Goal: Information Seeking & Learning: Learn about a topic

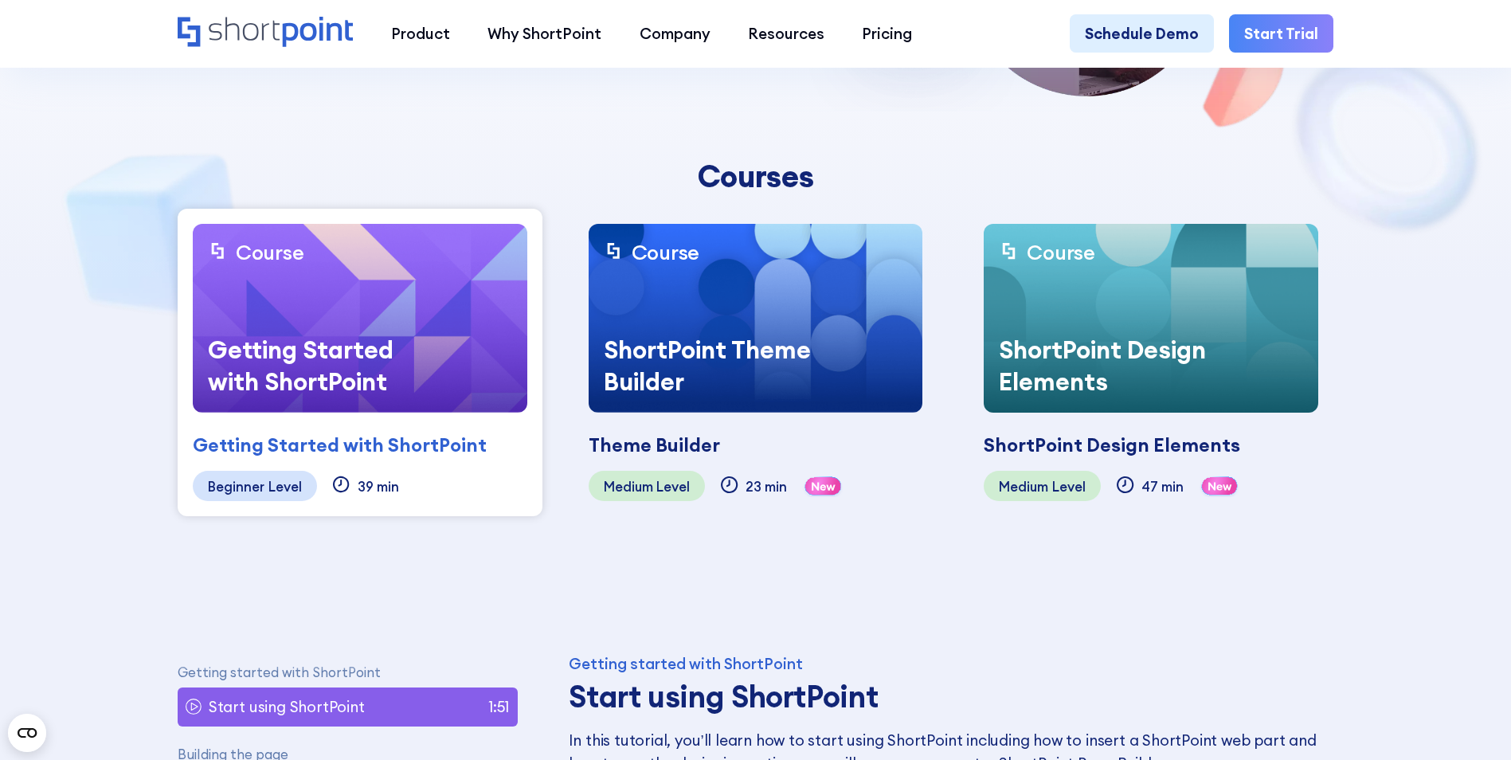
scroll to position [398, 0]
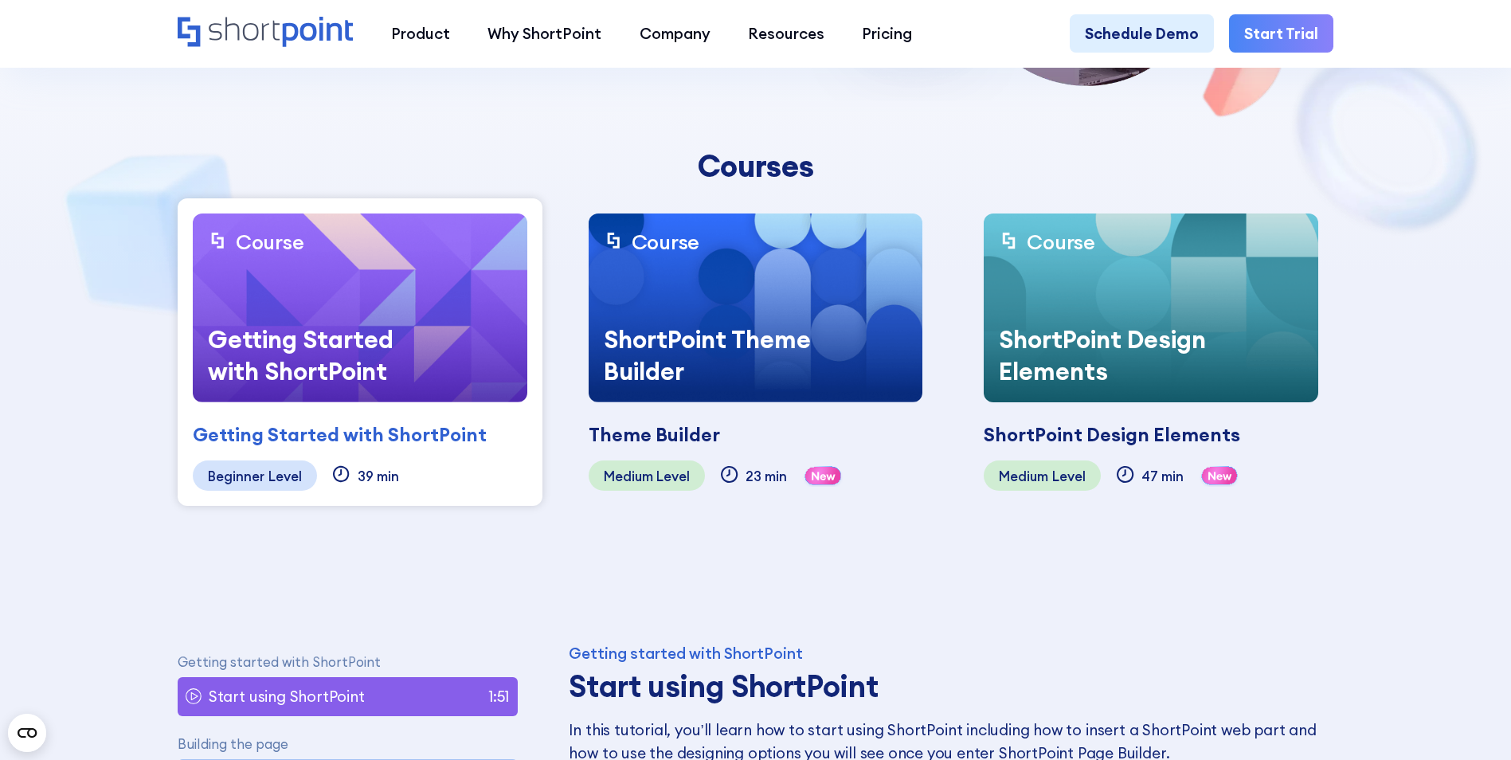
click at [689, 288] on img at bounding box center [756, 308] width 335 height 189
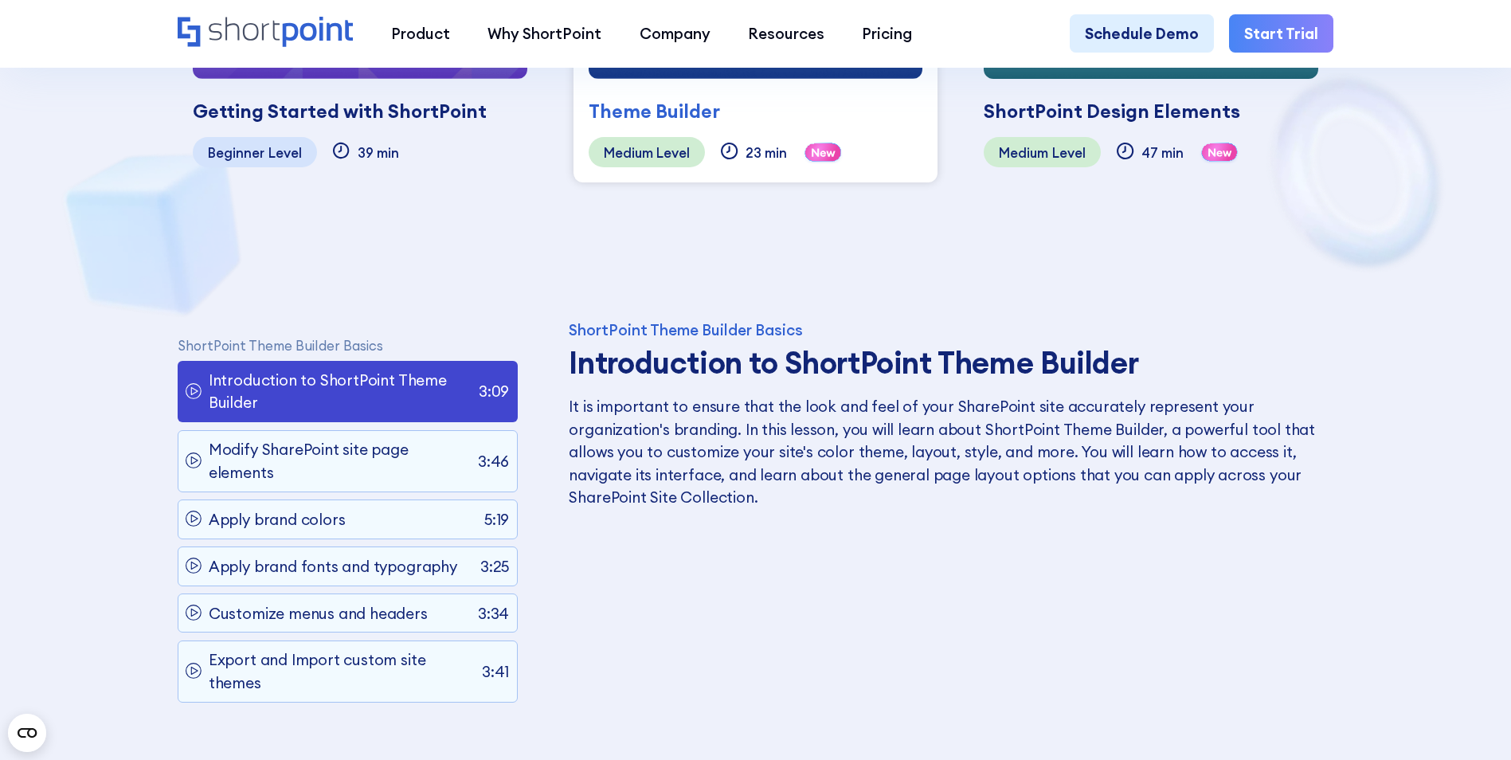
scroll to position [717, 0]
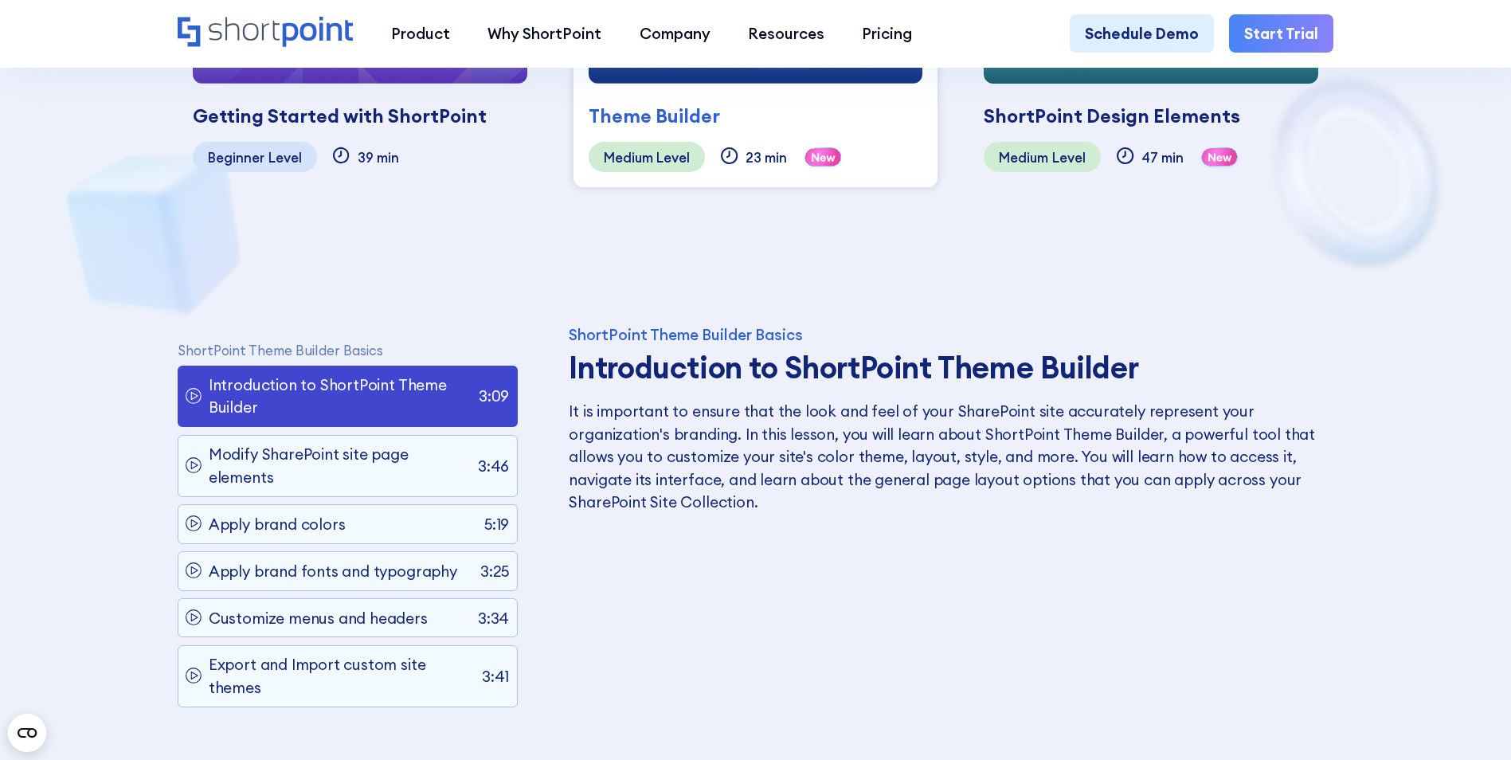
click at [1103, 100] on div "ShortPoint Design Elements Coming soon" at bounding box center [1151, 107] width 335 height 47
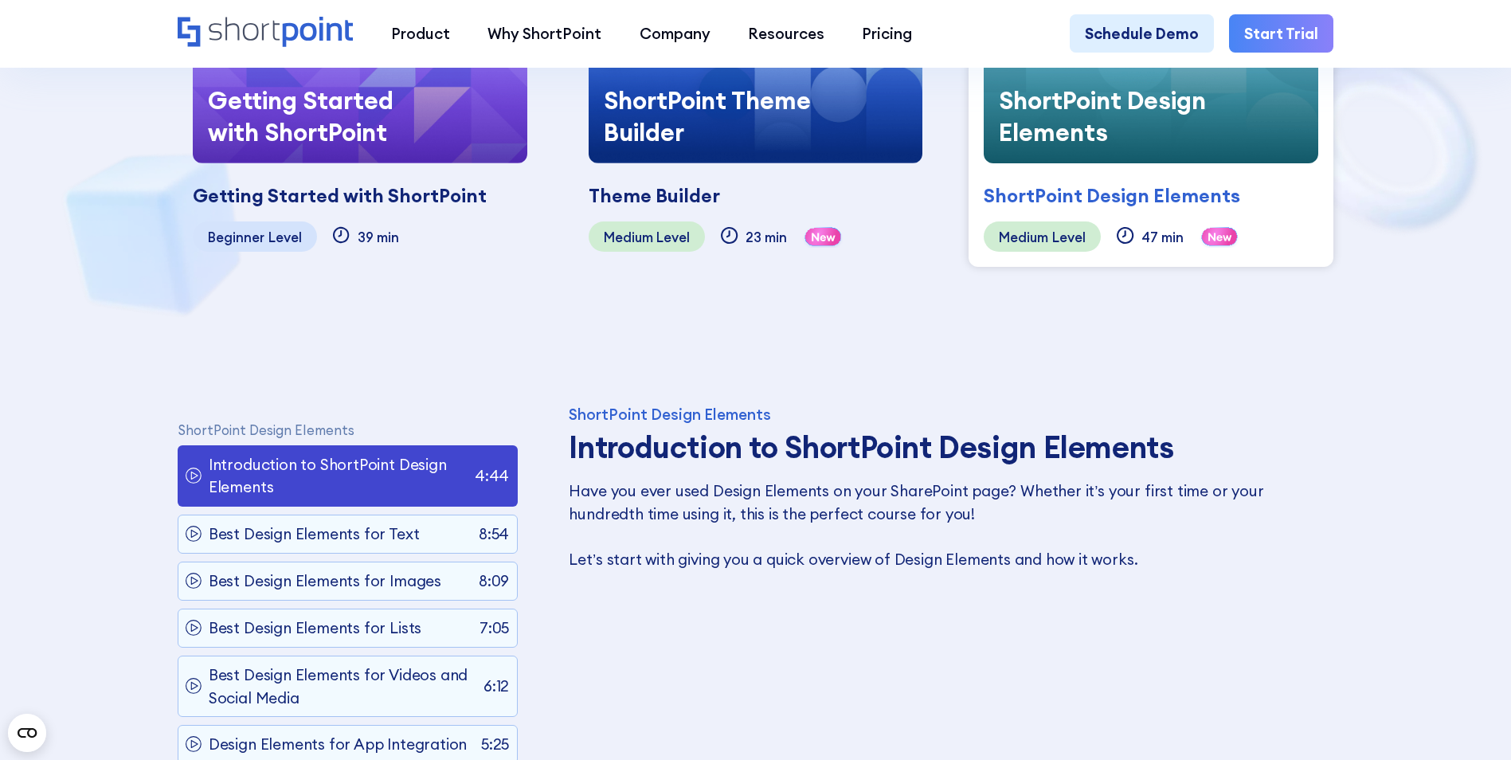
click at [752, 201] on div "Theme Builder Coming soon" at bounding box center [756, 186] width 335 height 47
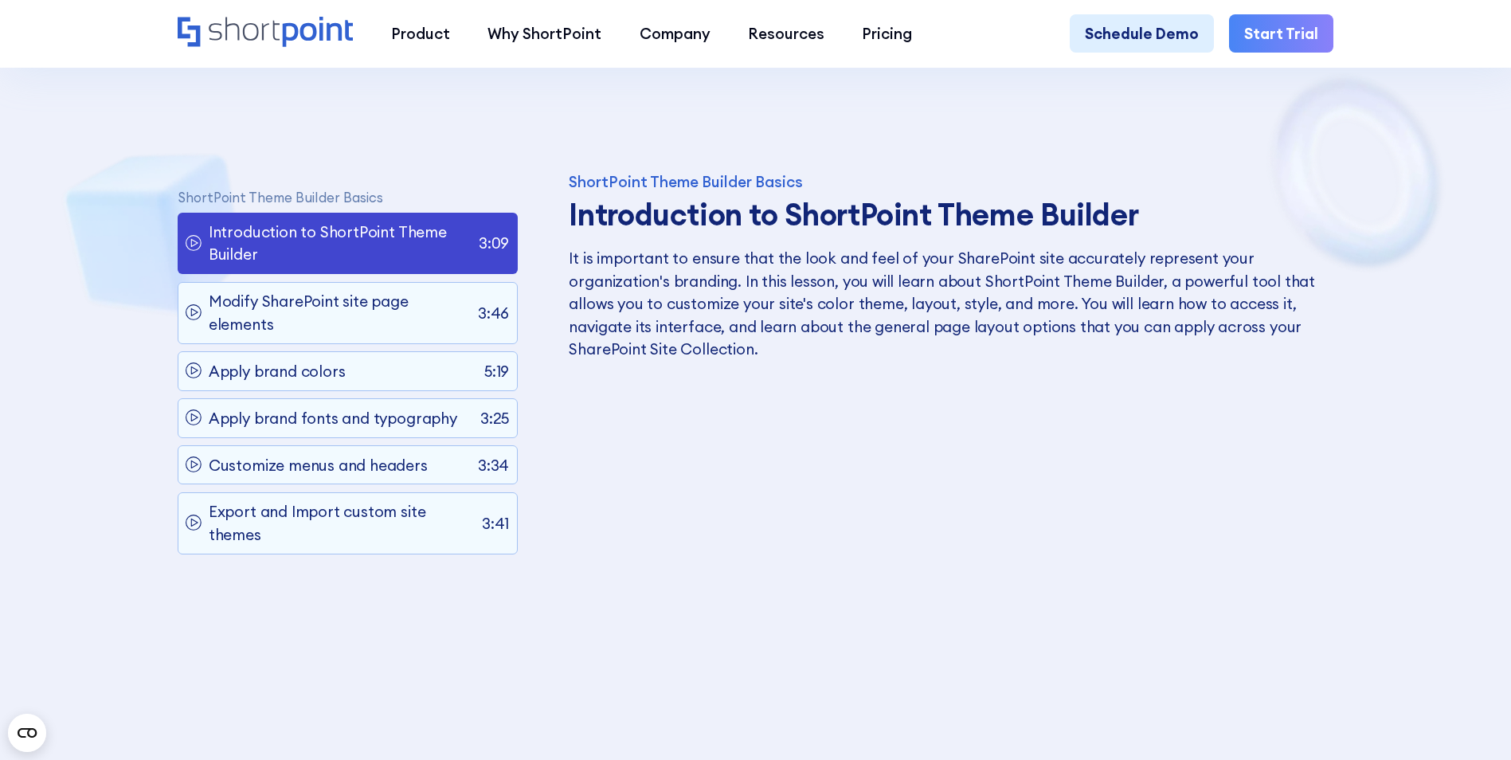
scroll to position [956, 0]
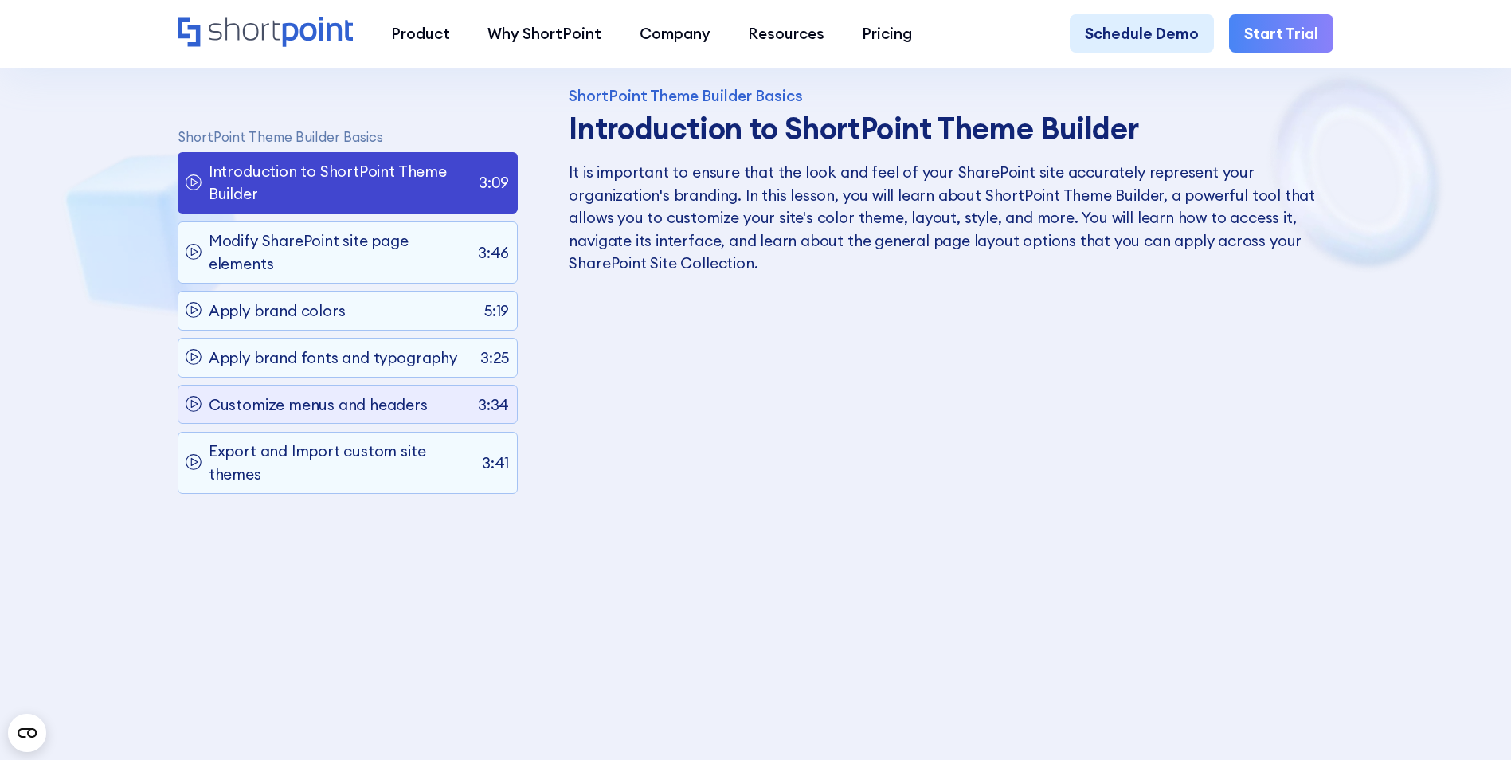
click at [255, 415] on p "Customize menus and headers" at bounding box center [318, 405] width 219 height 22
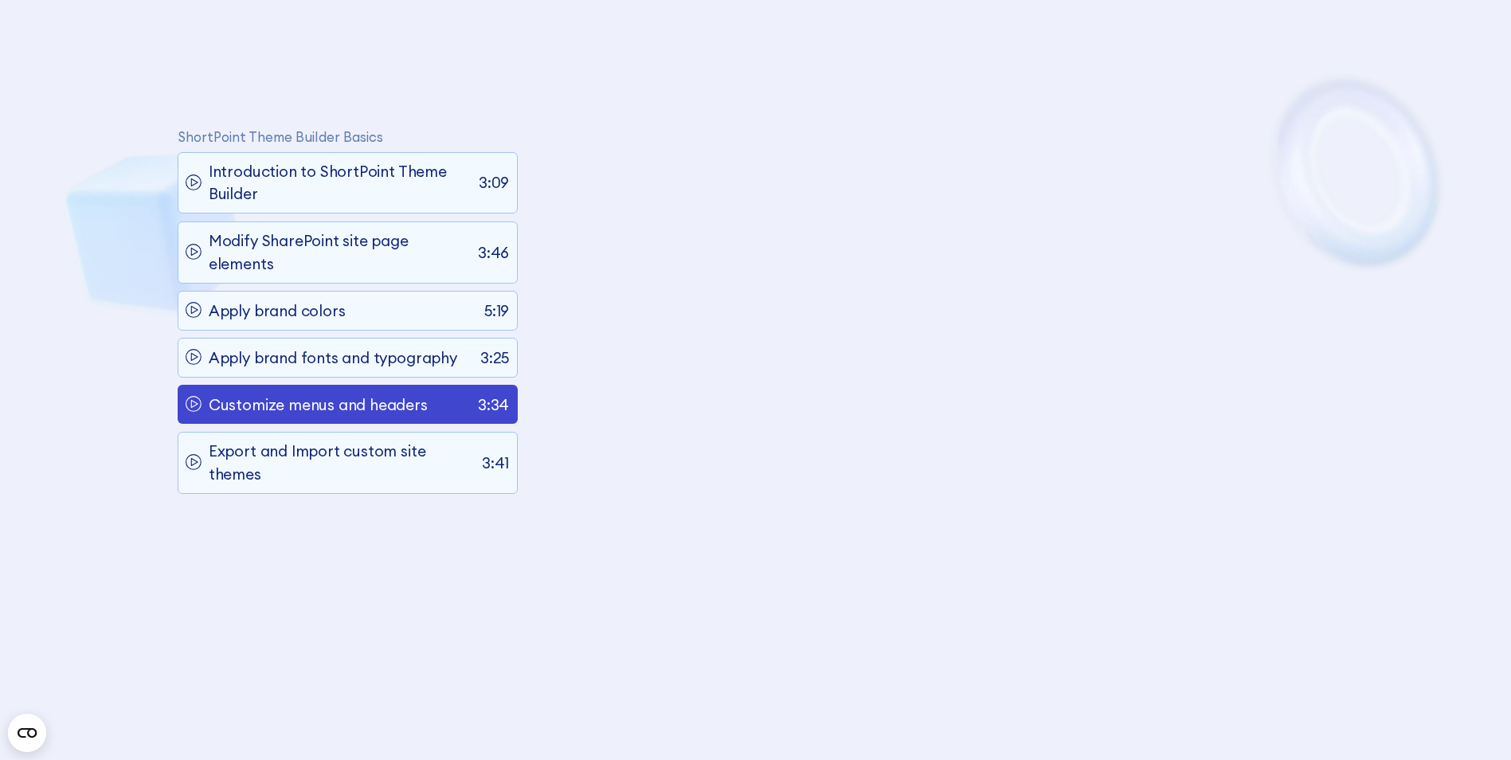
scroll to position [1026, 0]
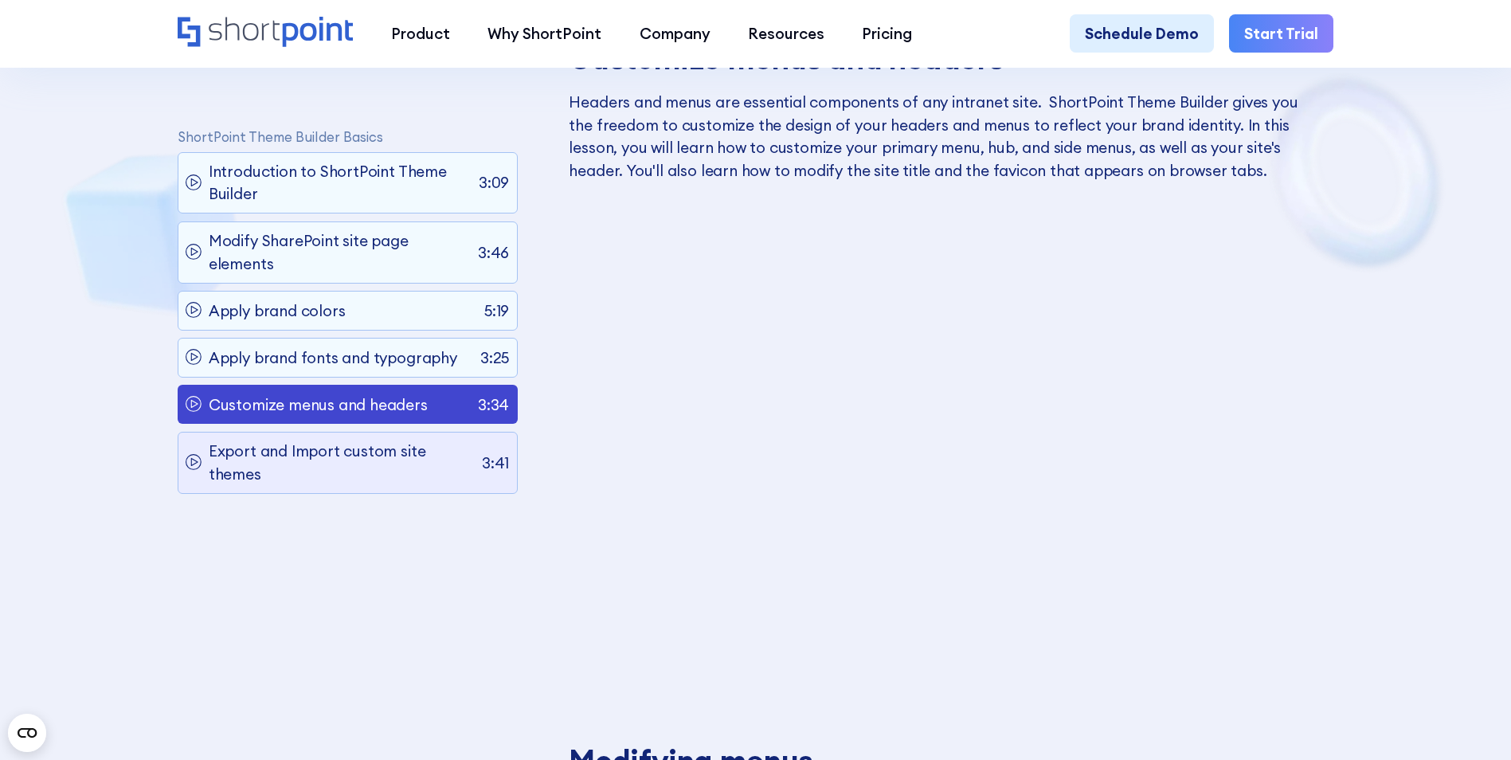
click at [252, 438] on div "Export and Import custom site themes 3:41" at bounding box center [348, 463] width 340 height 62
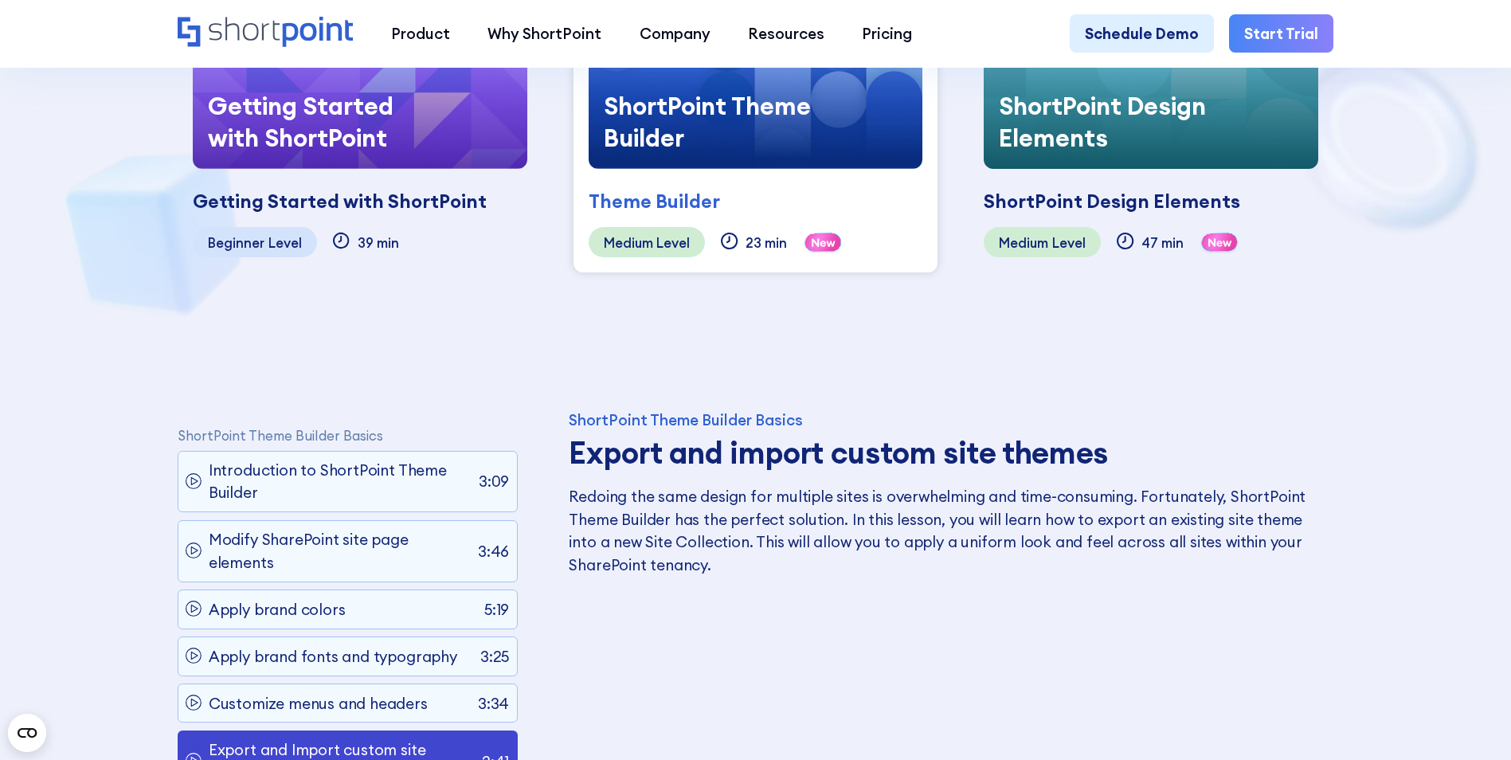
scroll to position [628, 0]
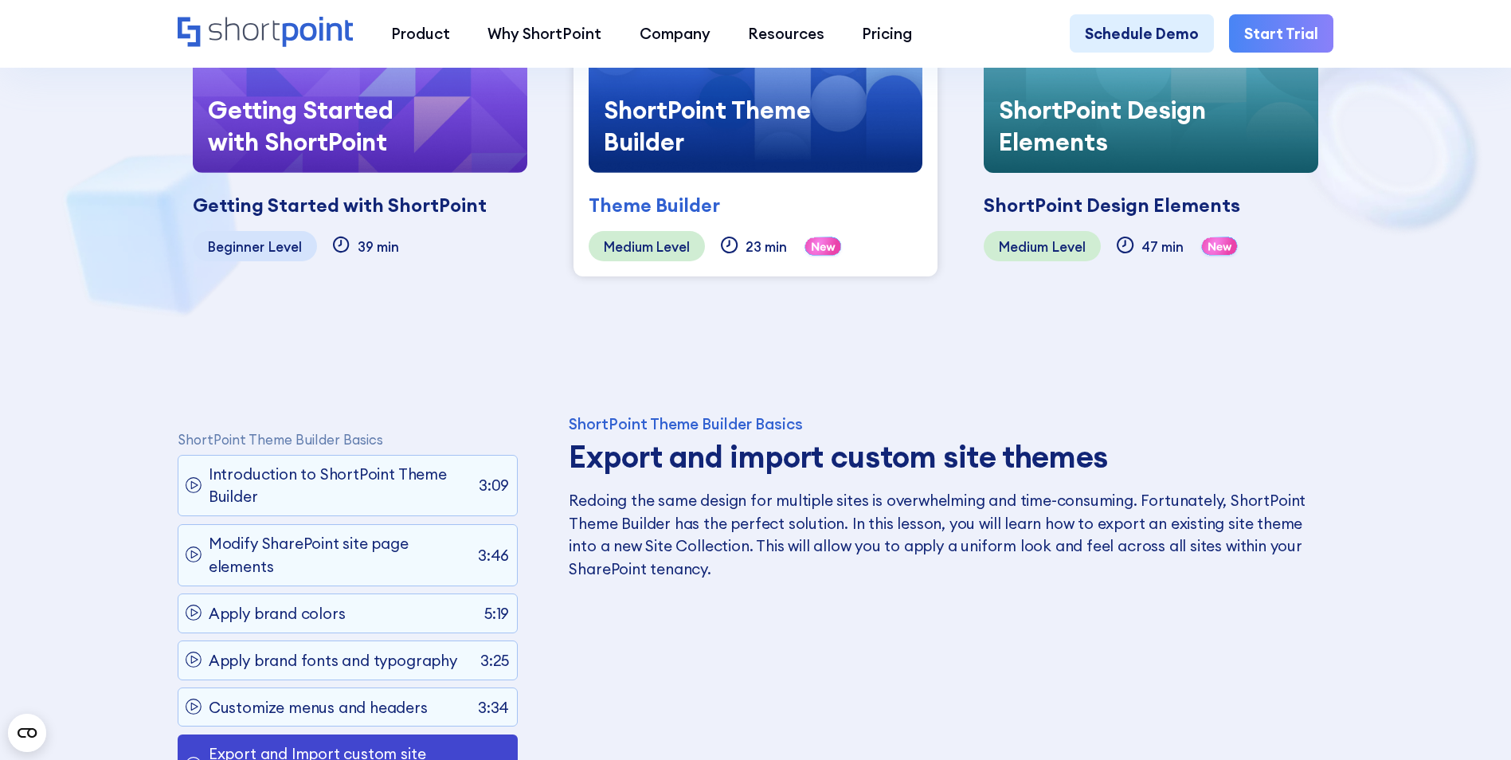
click at [1111, 203] on div "ShortPoint Design Elements" at bounding box center [1112, 205] width 257 height 29
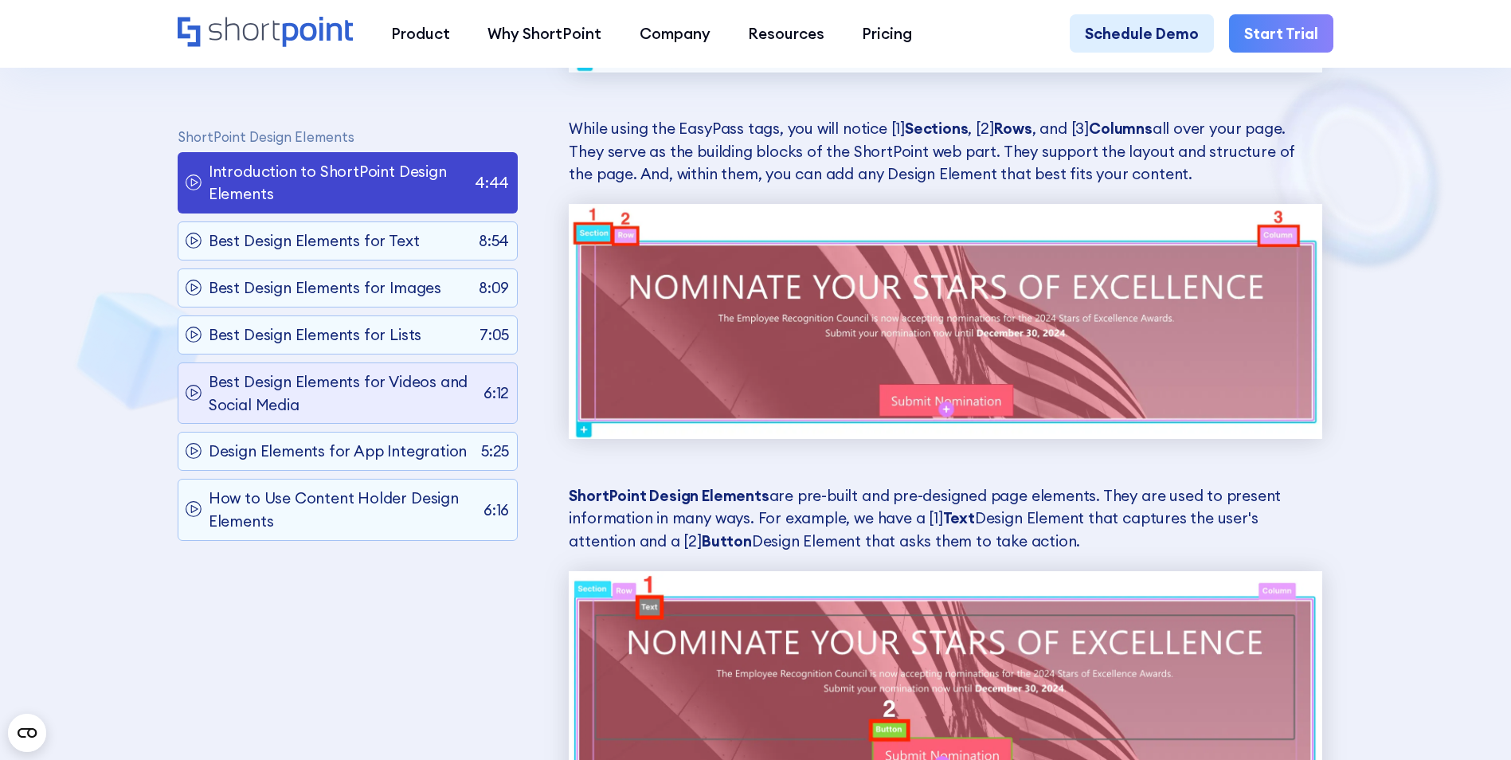
scroll to position [2062, 0]
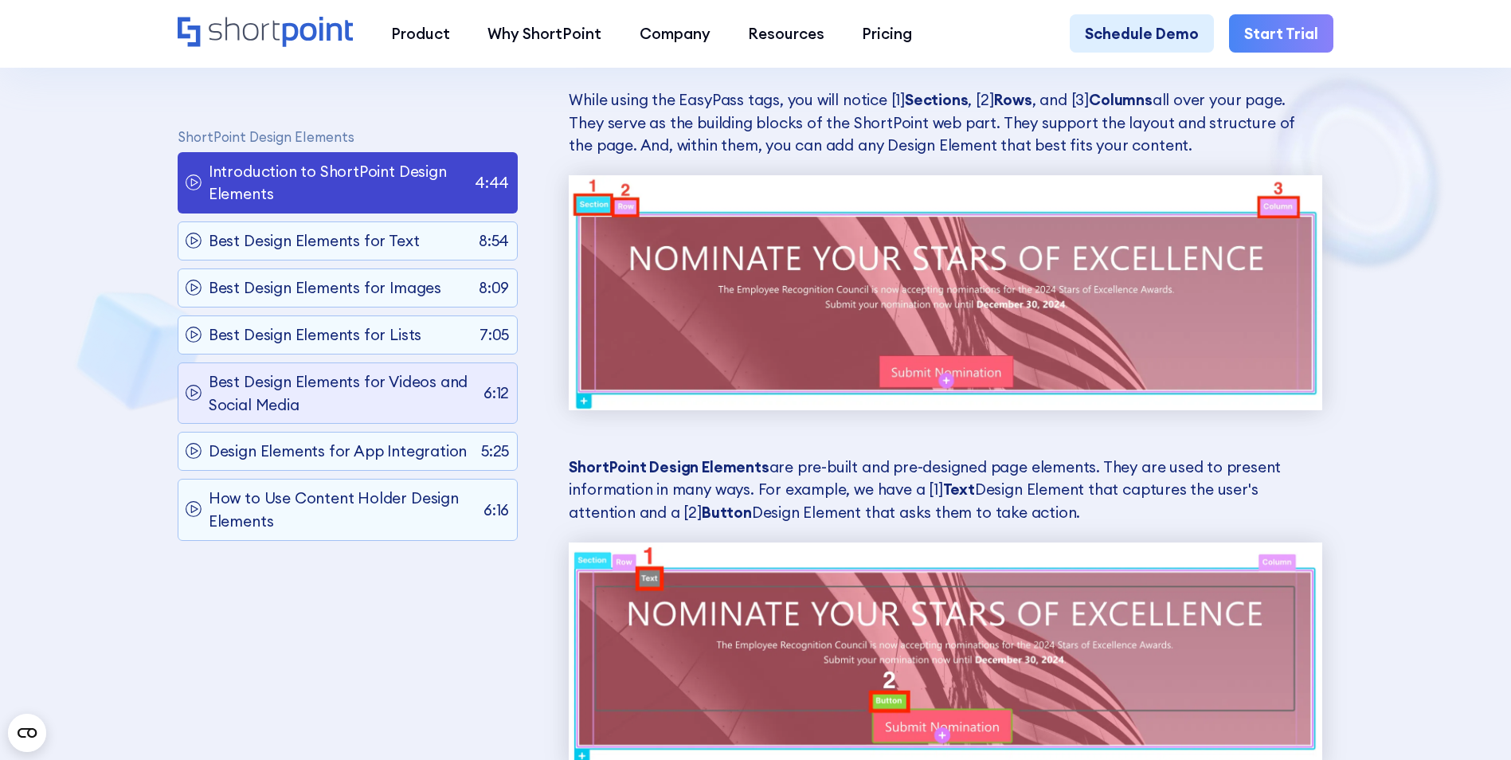
click at [337, 388] on p "Best Design Elements for Videos and Social Media" at bounding box center [343, 392] width 268 height 45
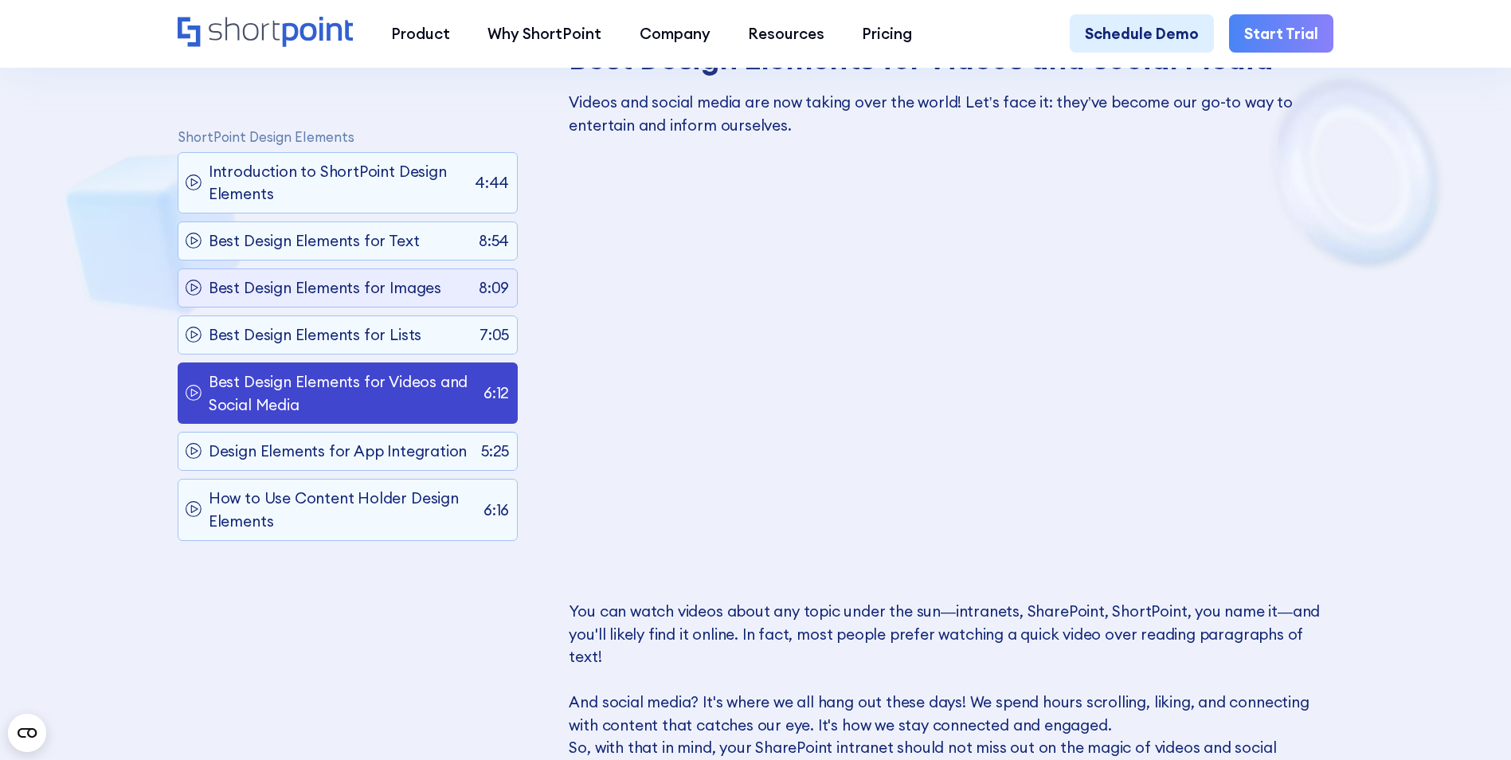
click at [361, 302] on div "Best Design Elements for Images 8:09" at bounding box center [348, 287] width 340 height 39
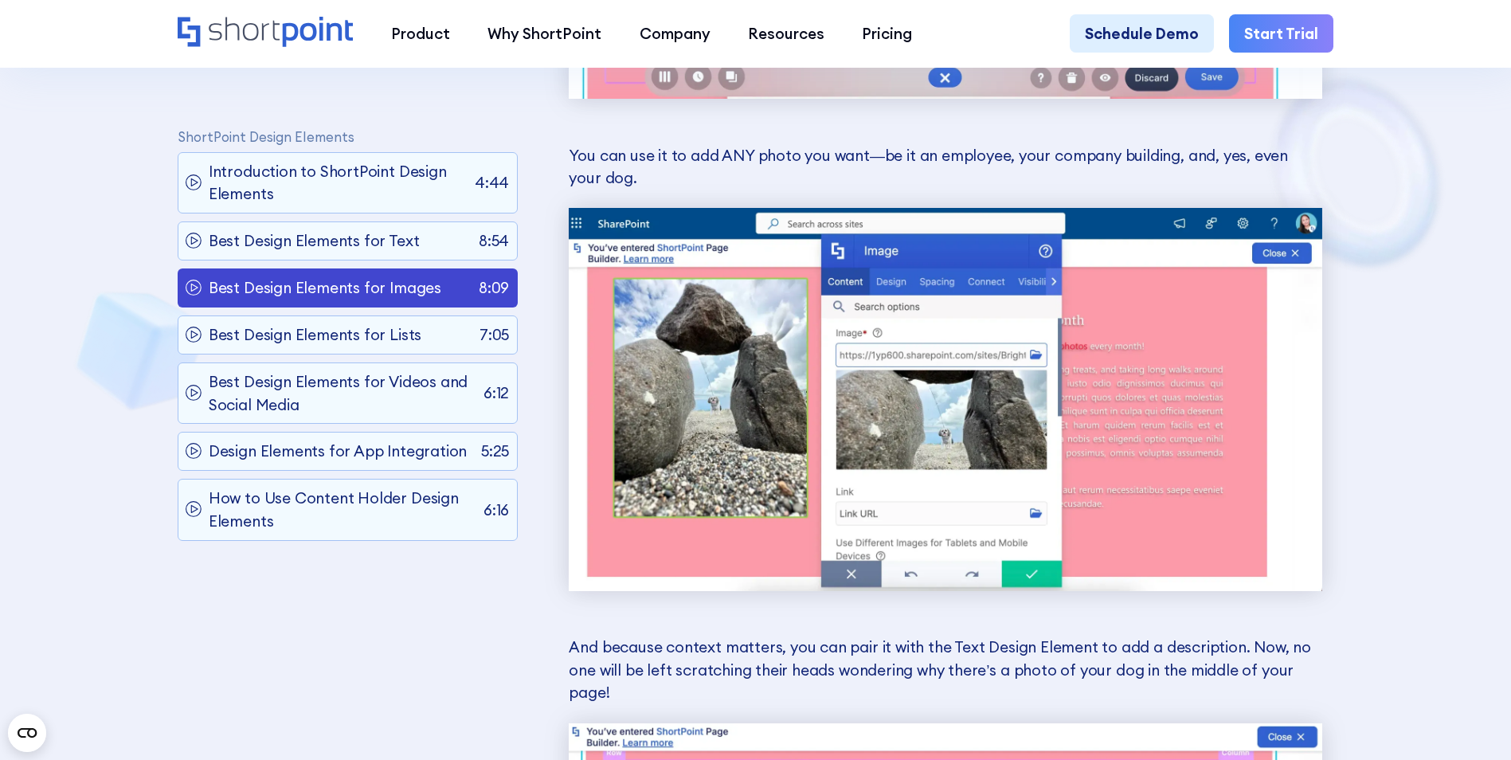
scroll to position [2221, 0]
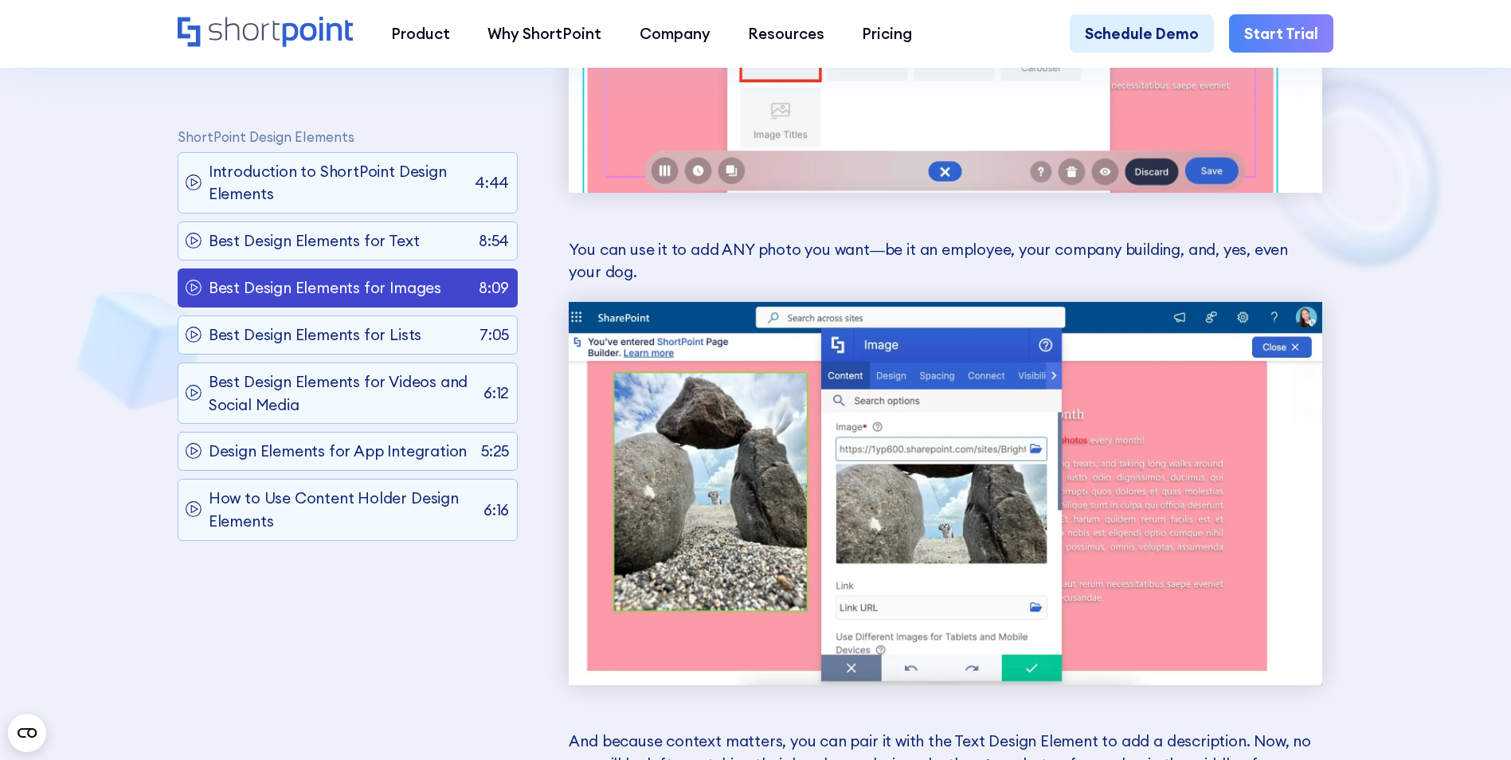
drag, startPoint x: 769, startPoint y: 623, endPoint x: 771, endPoint y: 612, distance: 11.4
click at [768, 623] on img at bounding box center [945, 493] width 753 height 382
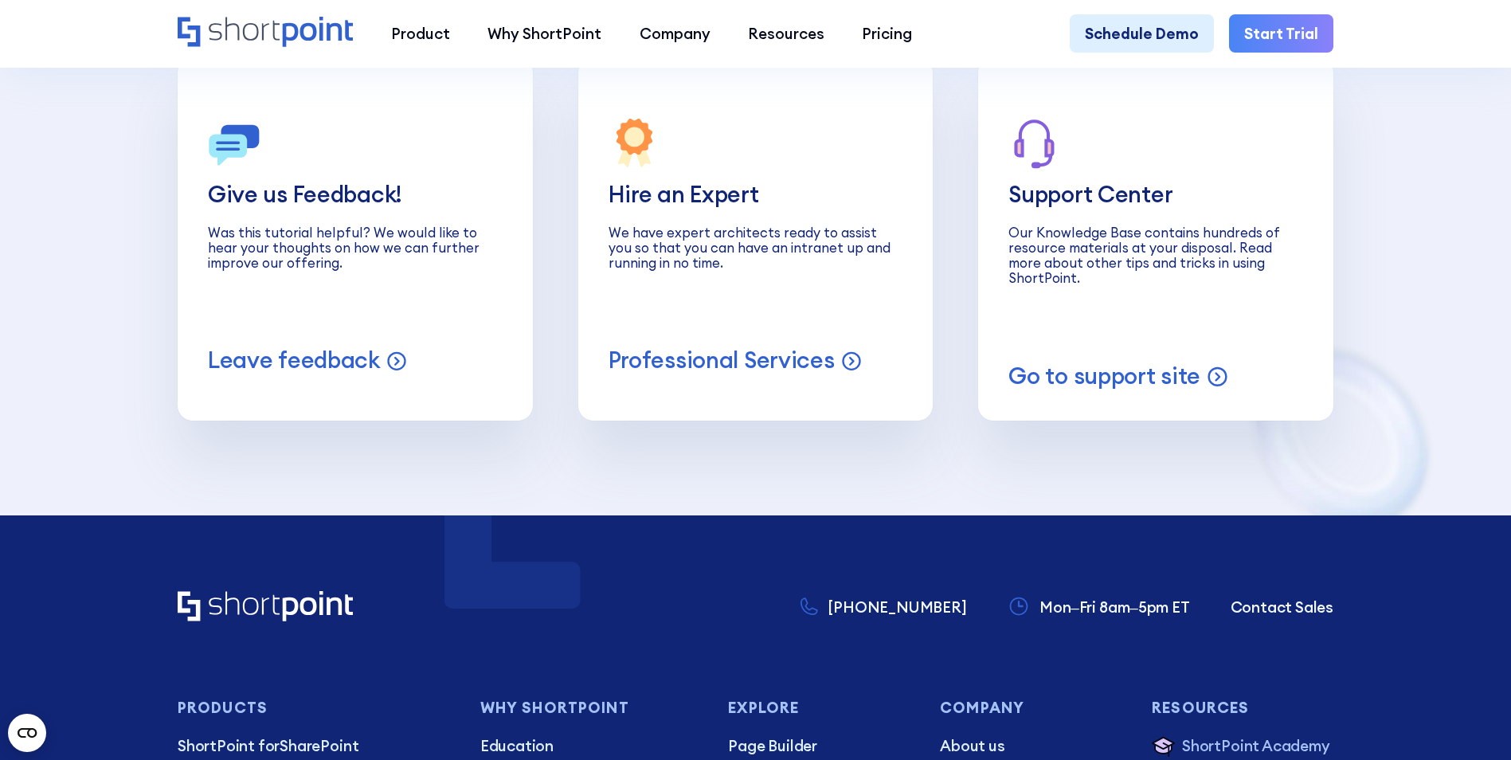
scroll to position [17359, 0]
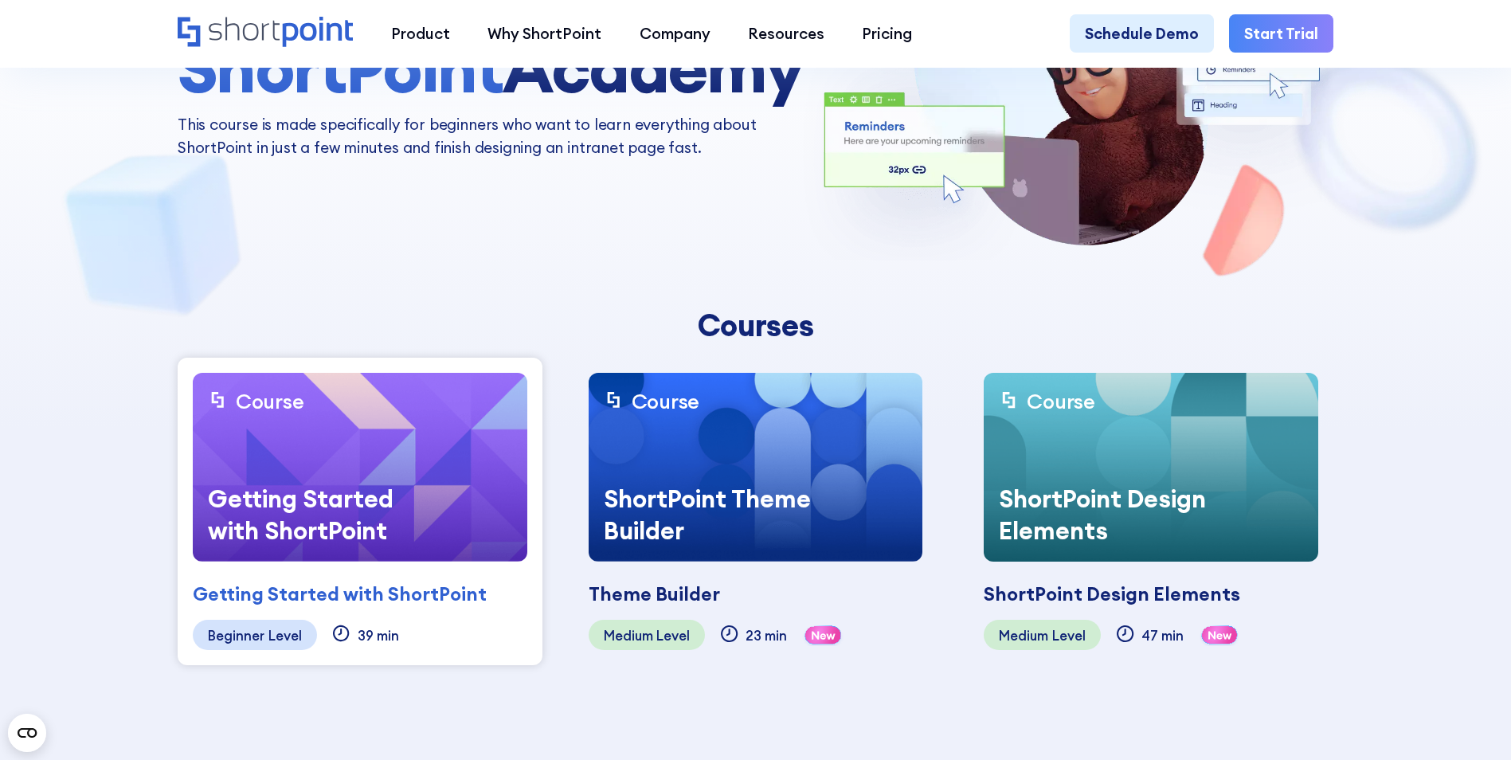
scroll to position [558, 0]
